Goal: Task Accomplishment & Management: Manage account settings

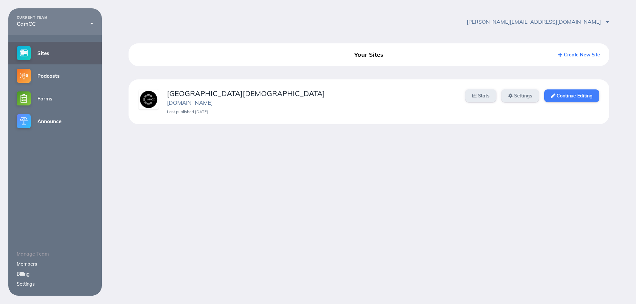
click at [584, 92] on link "Continue Editing" at bounding box center [571, 95] width 55 height 13
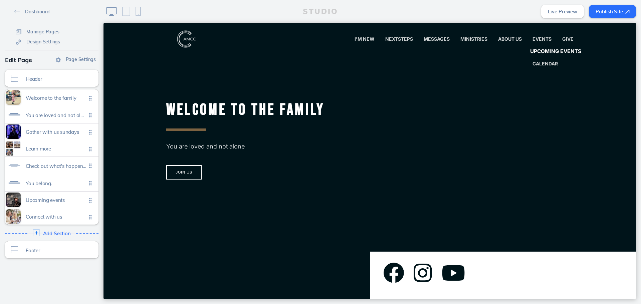
click at [542, 48] on link "Upcoming Events" at bounding box center [555, 51] width 63 height 13
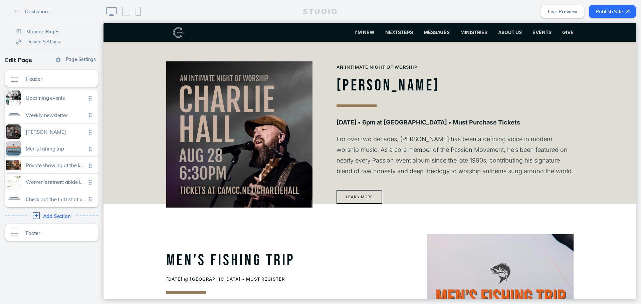
scroll to position [434, 0]
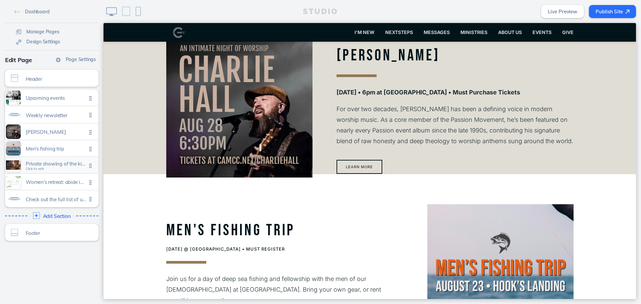
click at [48, 168] on span "Private showing of the king of kings Click to edit" at bounding box center [56, 166] width 61 height 6
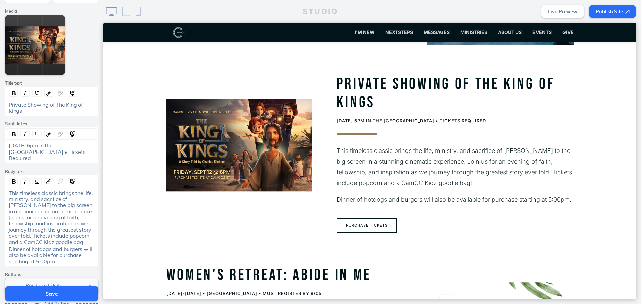
scroll to position [167, 0]
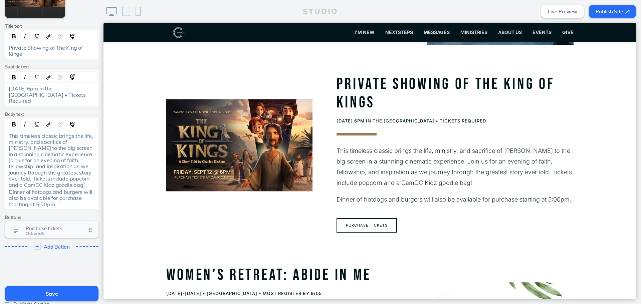
click at [33, 232] on span "Click to edit" at bounding box center [35, 234] width 18 height 4
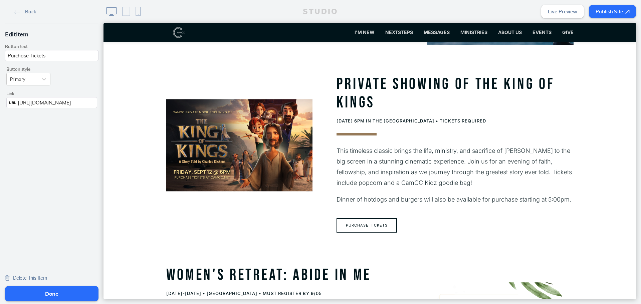
click at [66, 109] on div "Edit Item Button text Purchase Tickets Button style Primary Link URL [URL][DOMA…" at bounding box center [51, 68] width 103 height 91
click at [71, 105] on span "[URL][DOMAIN_NAME]" at bounding box center [44, 102] width 53 height 6
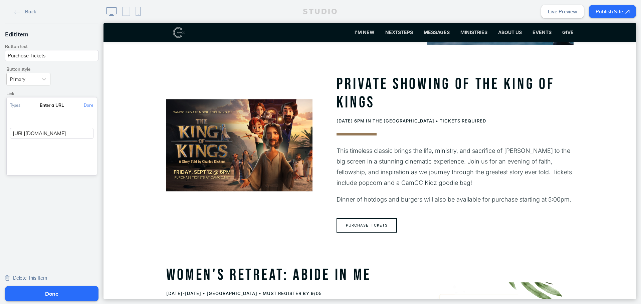
click at [69, 131] on input "[URL][DOMAIN_NAME]" at bounding box center [51, 133] width 83 height 11
paste input "[URL][DOMAIN_NAME]"
type input "[URL][DOMAIN_NAME]"
click at [89, 105] on button "Done" at bounding box center [88, 105] width 16 height 15
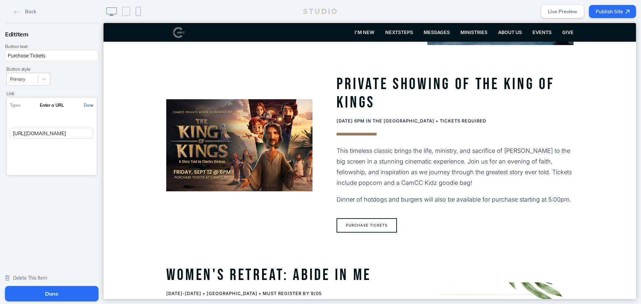
scroll to position [0, 0]
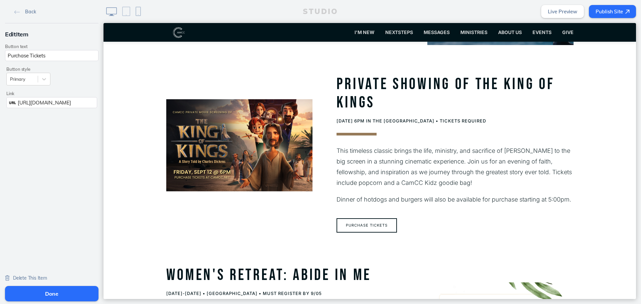
click at [70, 295] on button "Done" at bounding box center [51, 293] width 93 height 15
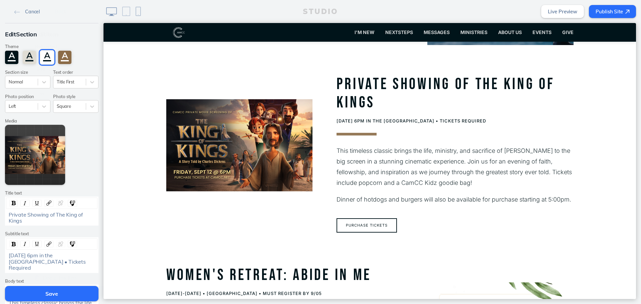
click at [70, 295] on button "Save" at bounding box center [51, 293] width 93 height 15
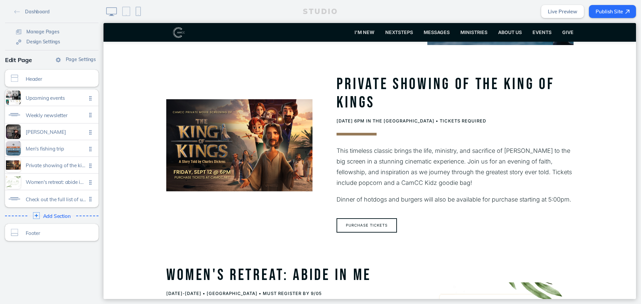
click at [602, 13] on button "Publish Site" at bounding box center [612, 11] width 47 height 13
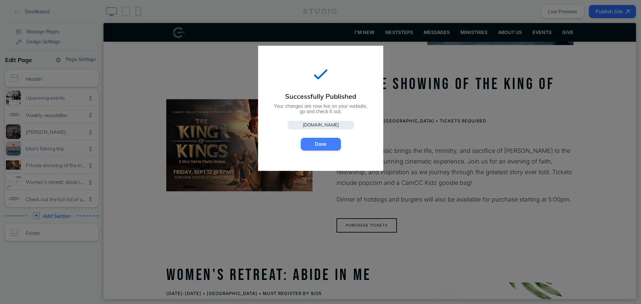
click at [335, 144] on button "Done" at bounding box center [321, 144] width 40 height 13
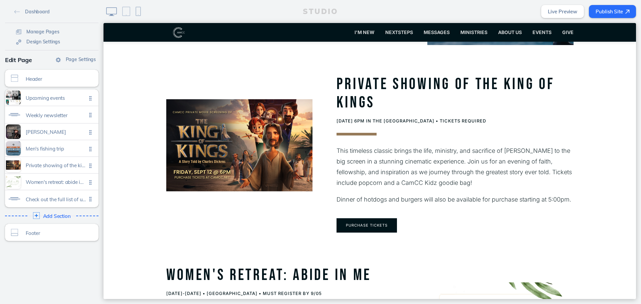
click at [370, 226] on button "Purchase Tickets" at bounding box center [366, 225] width 60 height 14
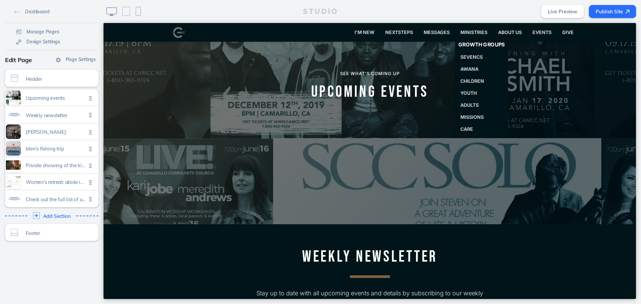
scroll to position [72, 0]
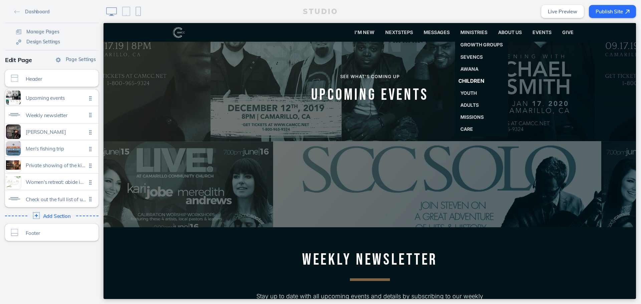
click at [465, 79] on span "Children" at bounding box center [471, 81] width 26 height 6
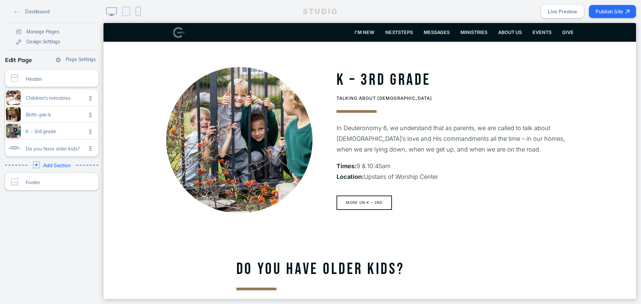
scroll to position [367, 0]
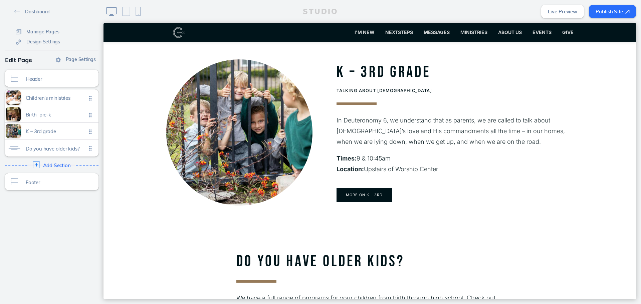
click at [368, 195] on button "More on K – 3rd" at bounding box center [363, 195] width 55 height 14
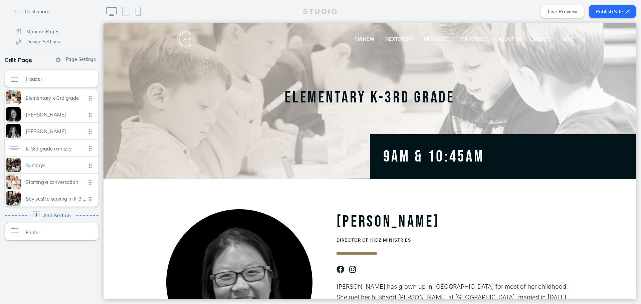
click at [619, 9] on button "Publish Site" at bounding box center [612, 11] width 47 height 13
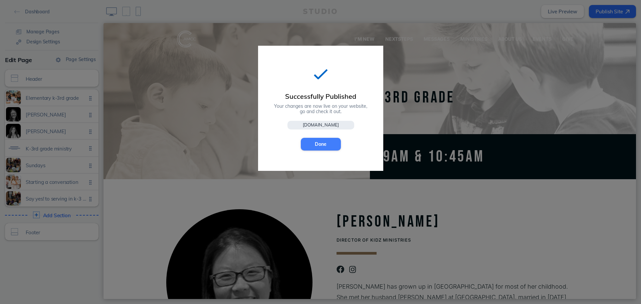
click at [335, 146] on button "Done" at bounding box center [321, 144] width 40 height 13
